Goal: Information Seeking & Learning: Find specific page/section

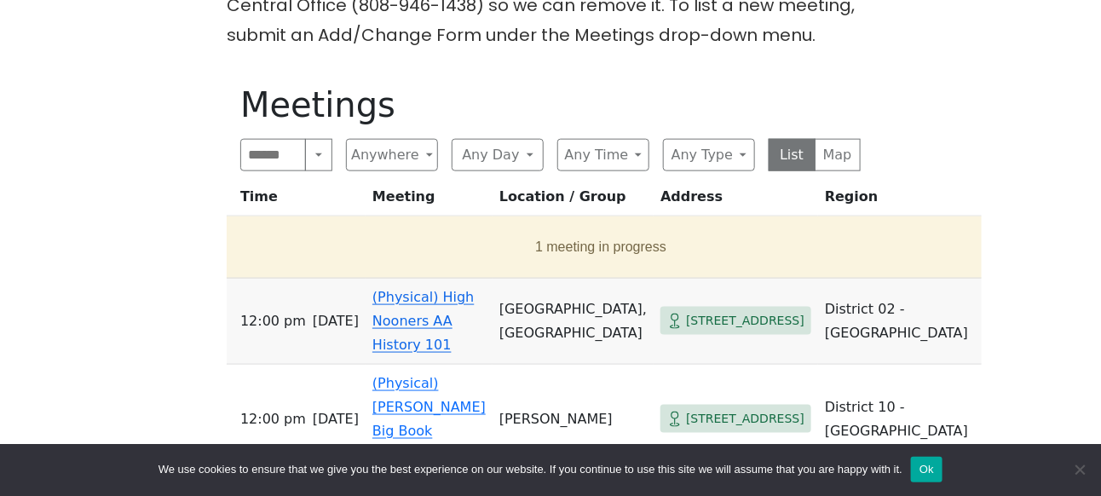
scroll to position [682, 0]
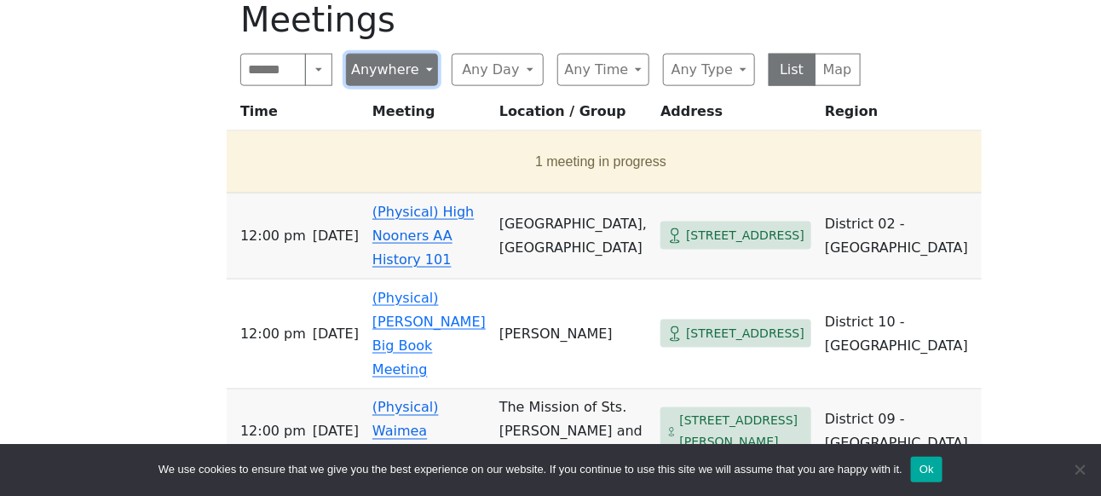
click at [418, 69] on button "Anywhere" at bounding box center [392, 70] width 92 height 32
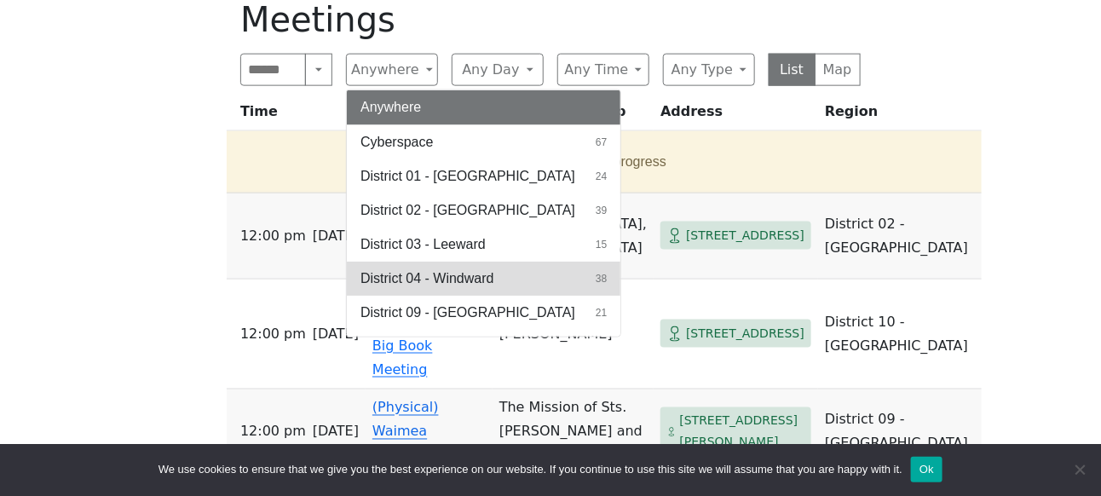
click at [435, 276] on span "District 04 - Windward" at bounding box center [426, 278] width 133 height 20
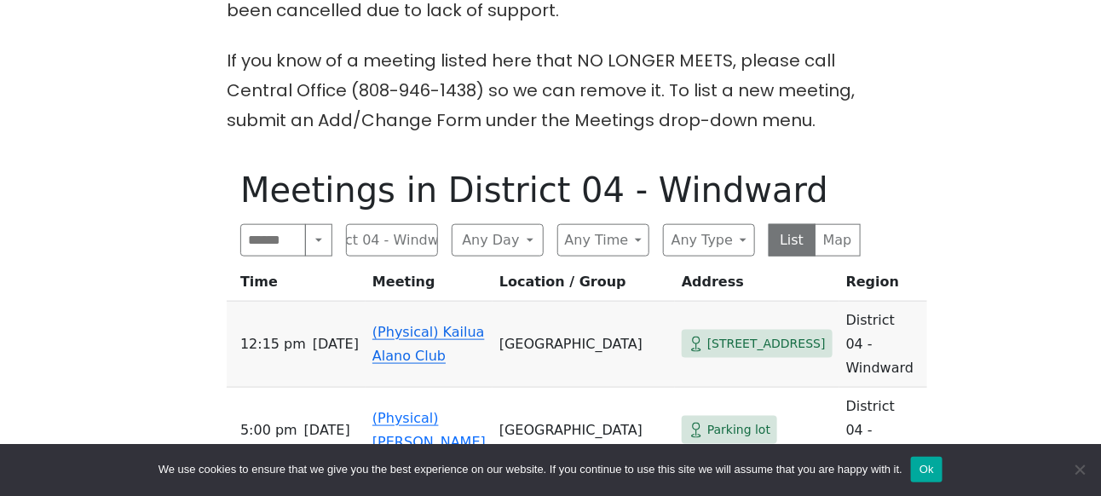
scroll to position [596, 0]
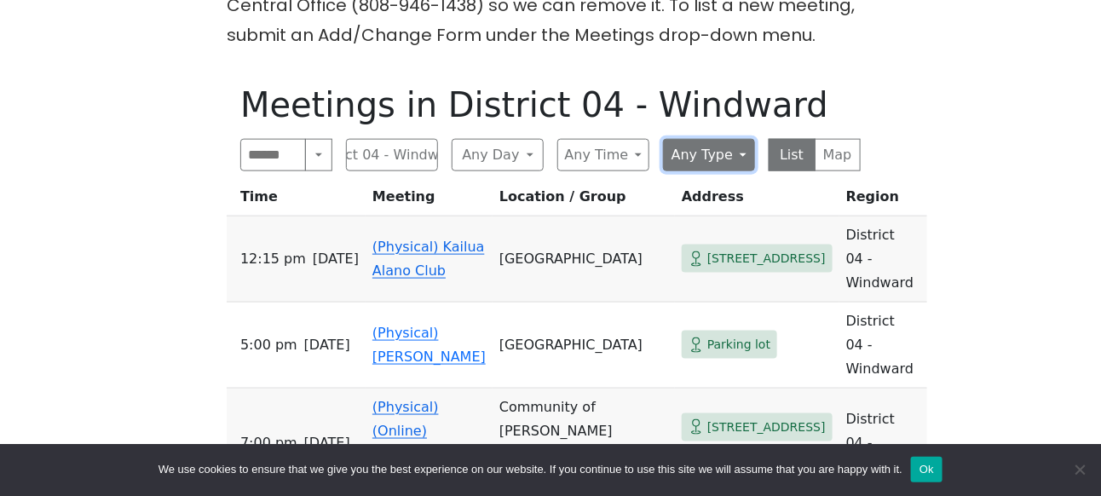
click at [735, 158] on button "Any Type" at bounding box center [709, 155] width 92 height 32
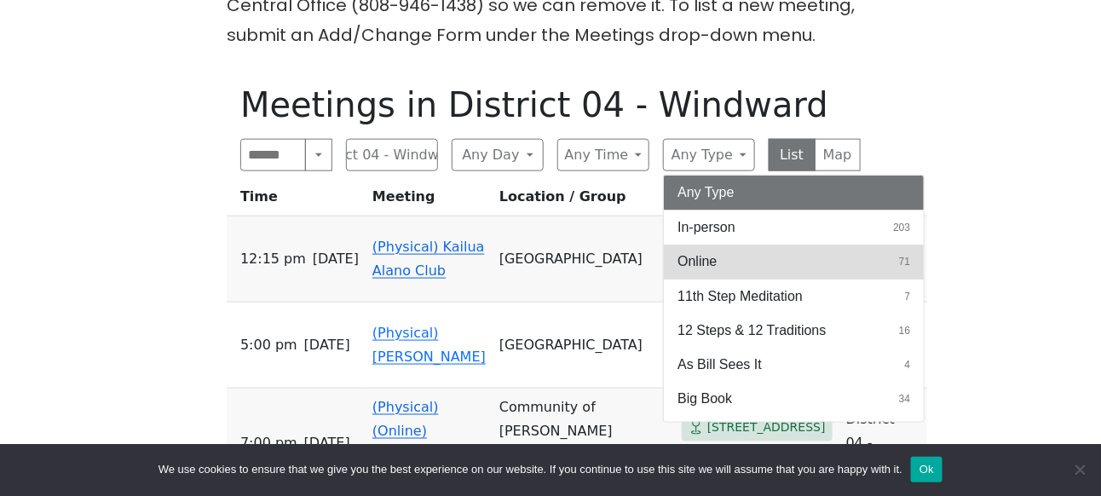
click at [717, 256] on button "Online 71" at bounding box center [794, 262] width 260 height 34
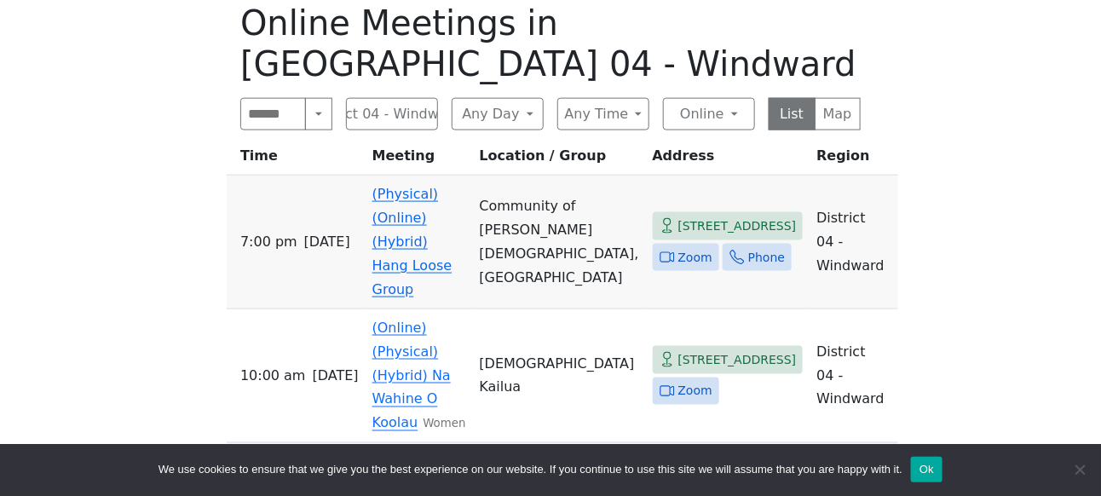
scroll to position [596, 0]
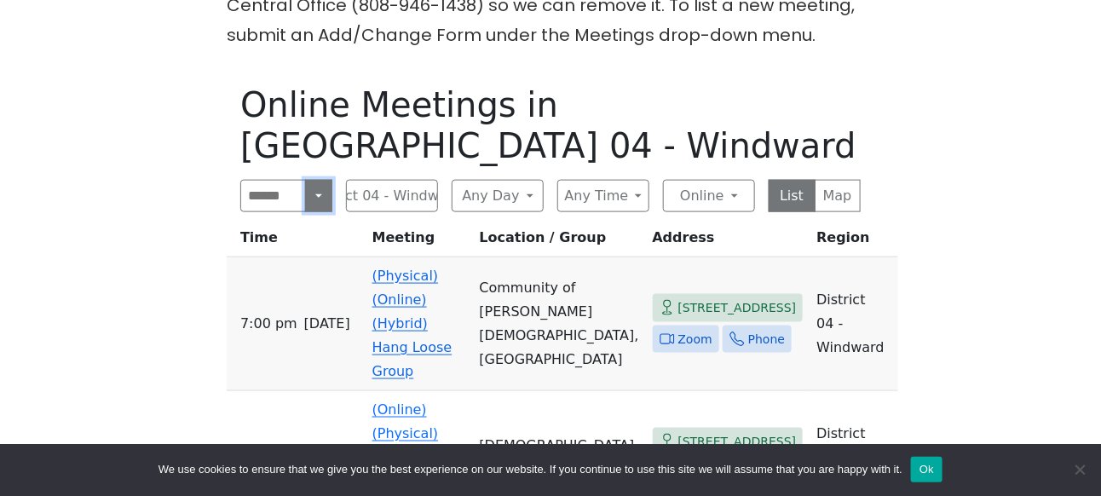
click at [319, 180] on button "Search" at bounding box center [318, 196] width 27 height 32
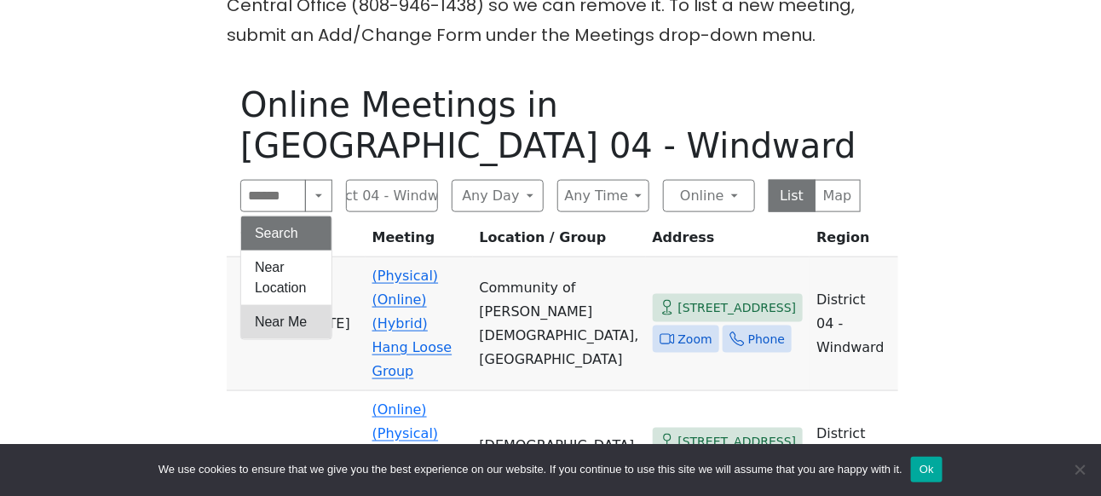
click at [299, 305] on button "Near Me" at bounding box center [286, 322] width 90 height 34
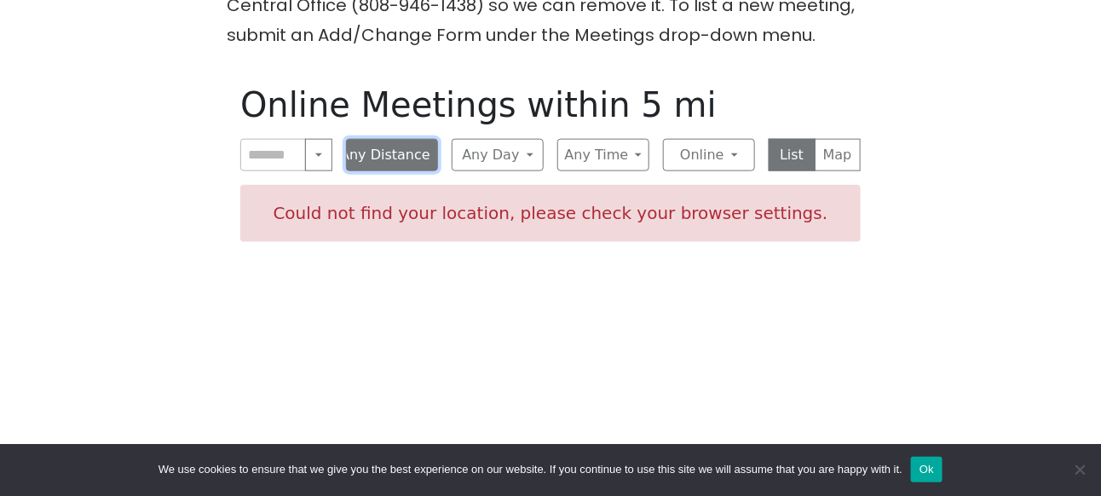
click at [429, 157] on button "Any Distance" at bounding box center [392, 155] width 92 height 32
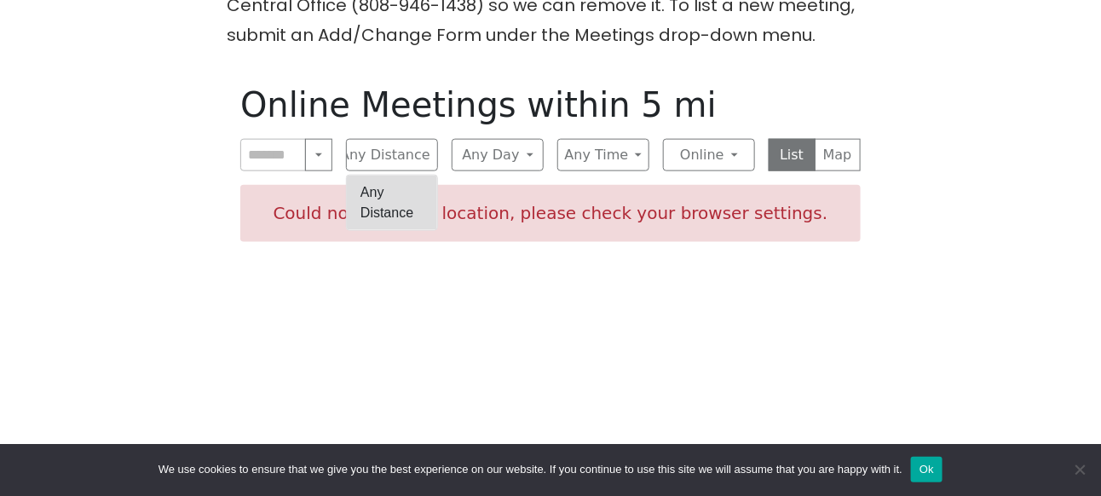
click at [398, 212] on button "Any Distance" at bounding box center [392, 203] width 90 height 55
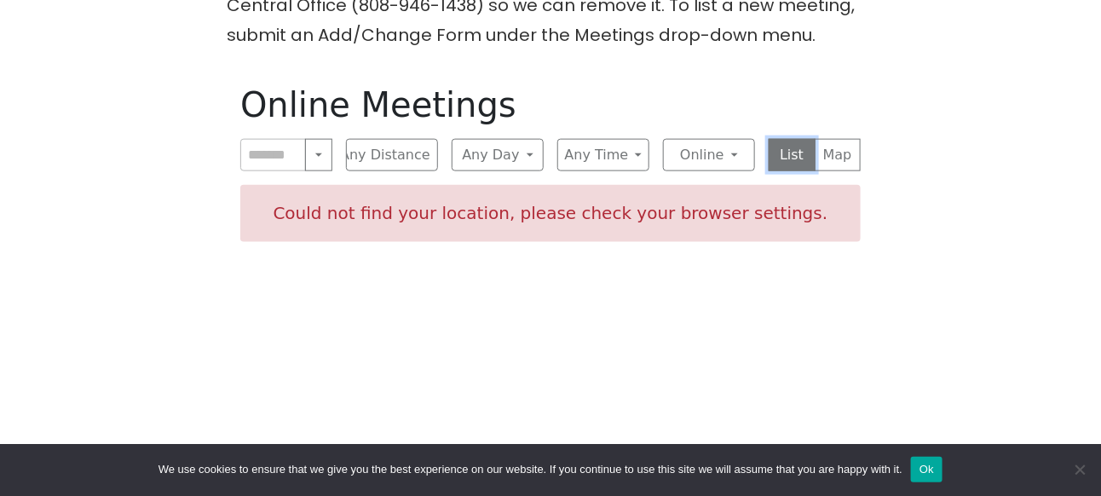
click at [783, 155] on button "List" at bounding box center [792, 155] width 47 height 32
click at [596, 293] on div "Online Meetings Search Near Location Near Me Any Distance Any Distance Any Day …" at bounding box center [551, 319] width 648 height 496
click at [526, 153] on button "Any Day" at bounding box center [498, 155] width 92 height 32
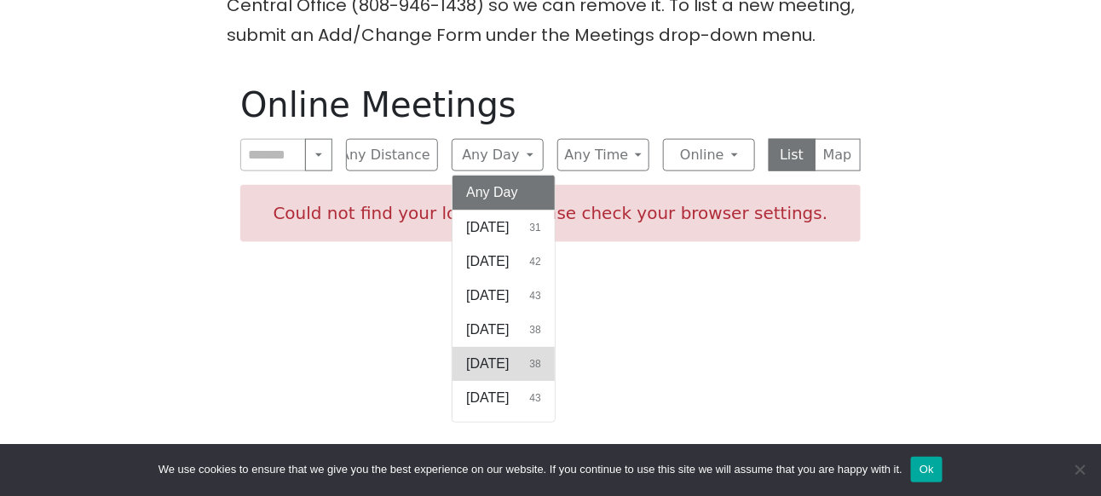
click at [509, 357] on span "[DATE]" at bounding box center [487, 364] width 43 height 20
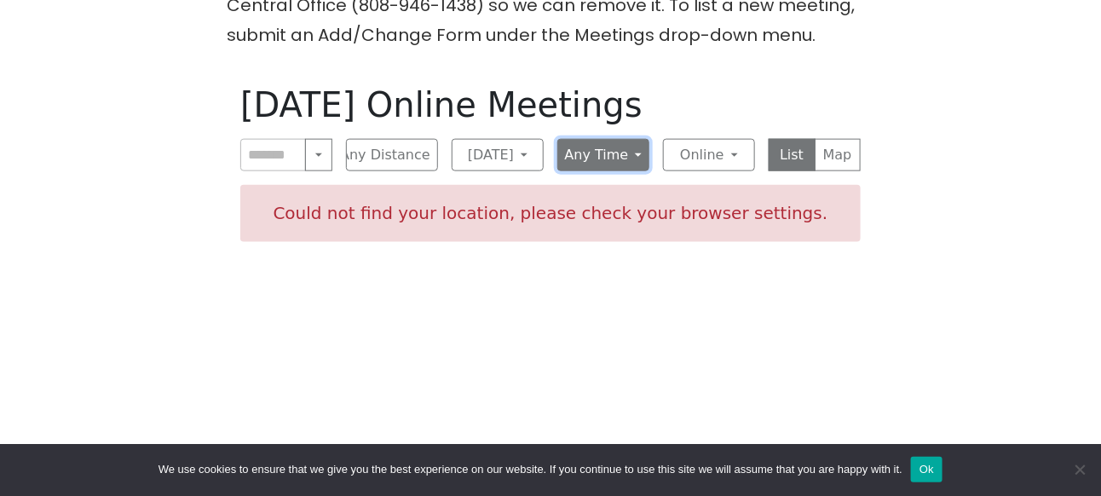
click at [632, 162] on button "Any Time" at bounding box center [603, 155] width 92 height 32
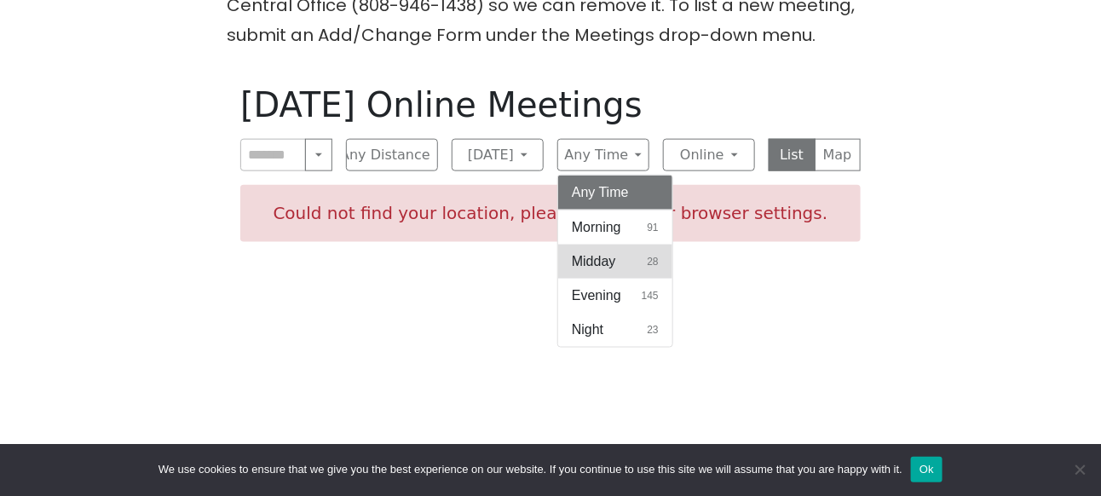
click at [613, 259] on span "Midday" at bounding box center [594, 261] width 44 height 20
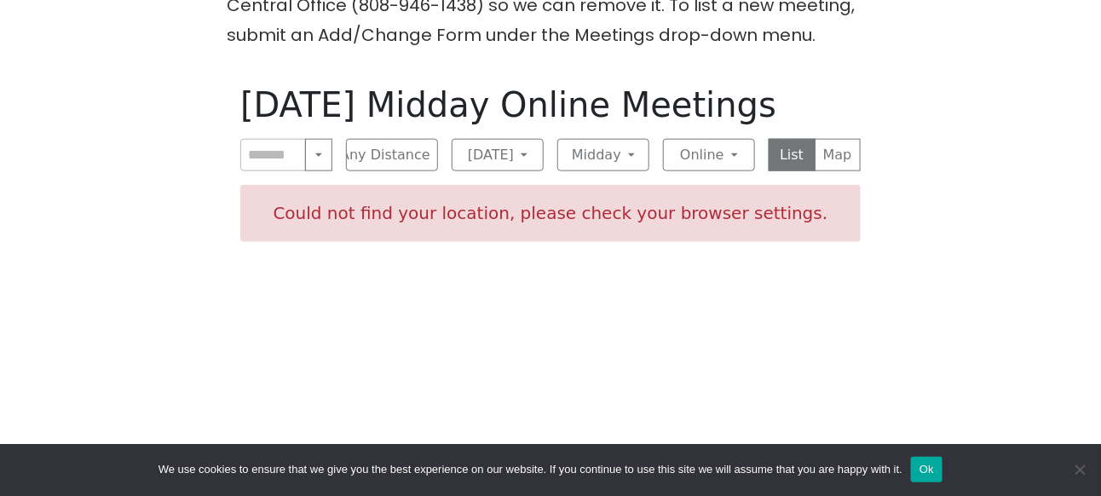
click at [930, 471] on button "Ok" at bounding box center [927, 470] width 32 height 26
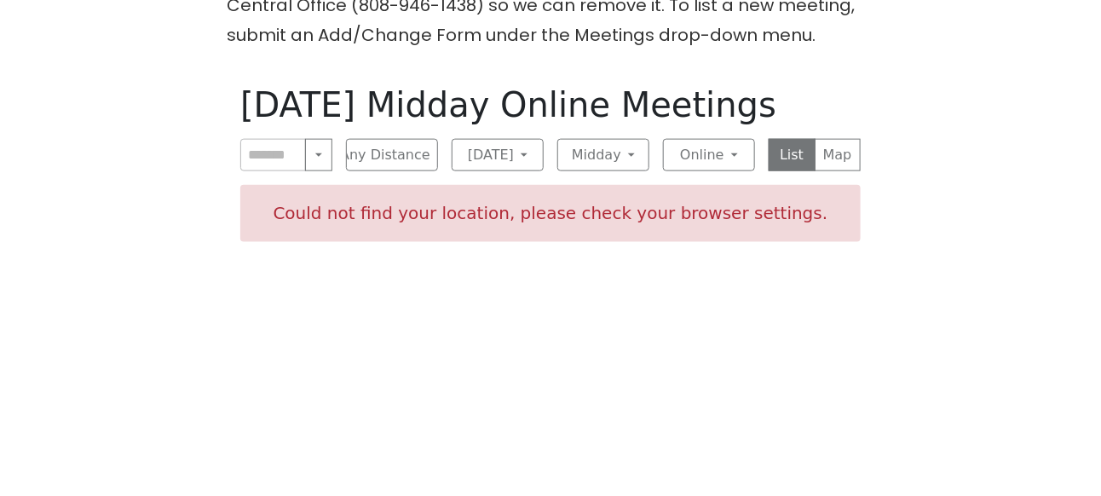
click at [859, 370] on div "[DATE] Midday Online Meetings Search Near Location Near Me Any Distance Any Dis…" at bounding box center [551, 319] width 648 height 496
click at [671, 323] on div "[DATE] Midday Online Meetings Search Near Location Near Me Any Distance Any Dis…" at bounding box center [551, 319] width 648 height 496
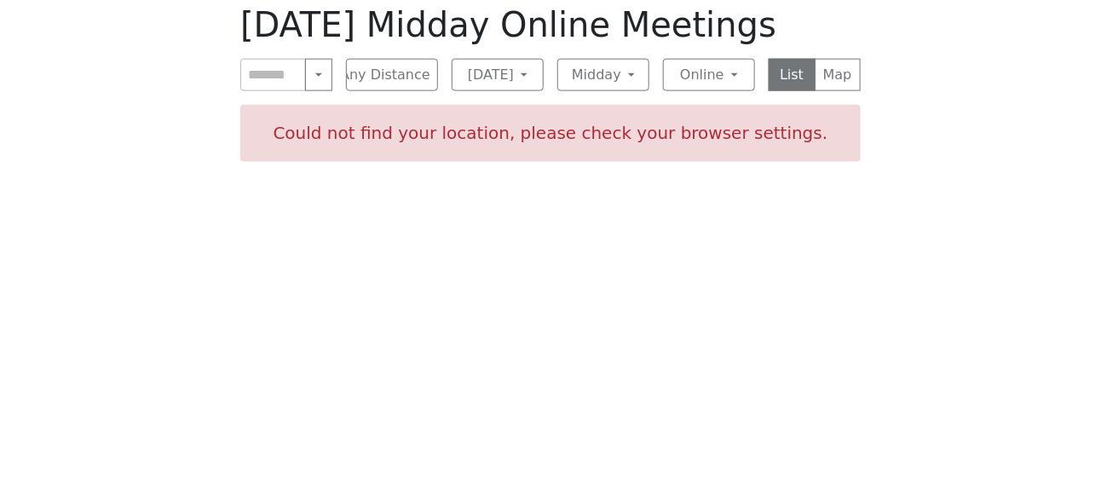
scroll to position [682, 0]
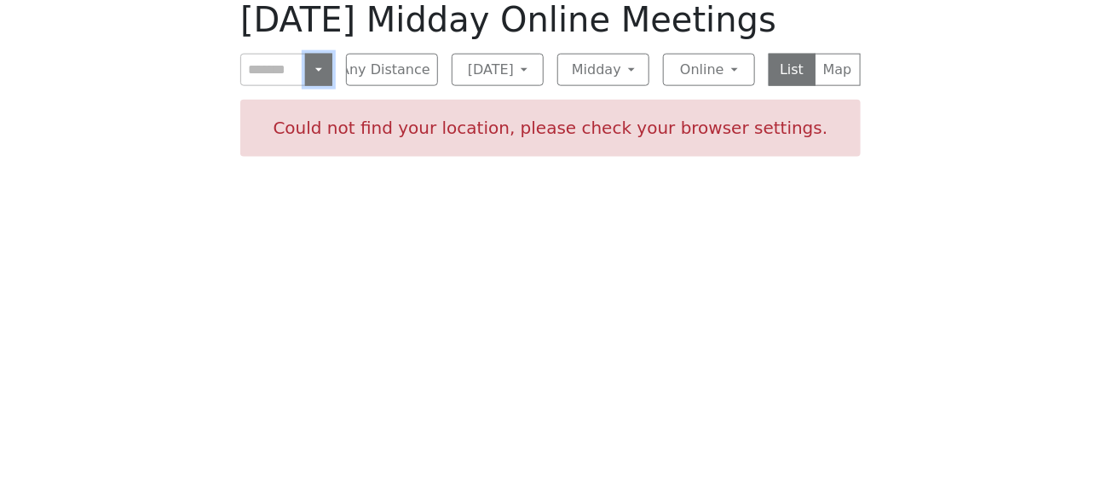
click at [319, 69] on button "Near Me" at bounding box center [318, 70] width 27 height 32
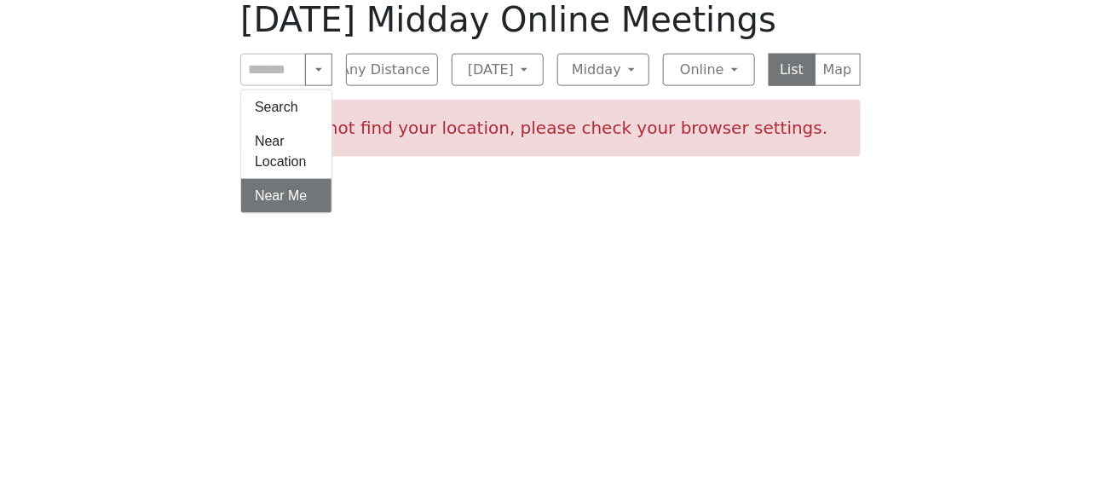
click at [451, 259] on div "[DATE] Midday Online Meetings Search Near Location Near Me Any Distance Any Dis…" at bounding box center [551, 234] width 648 height 496
